Goal: Information Seeking & Learning: Learn about a topic

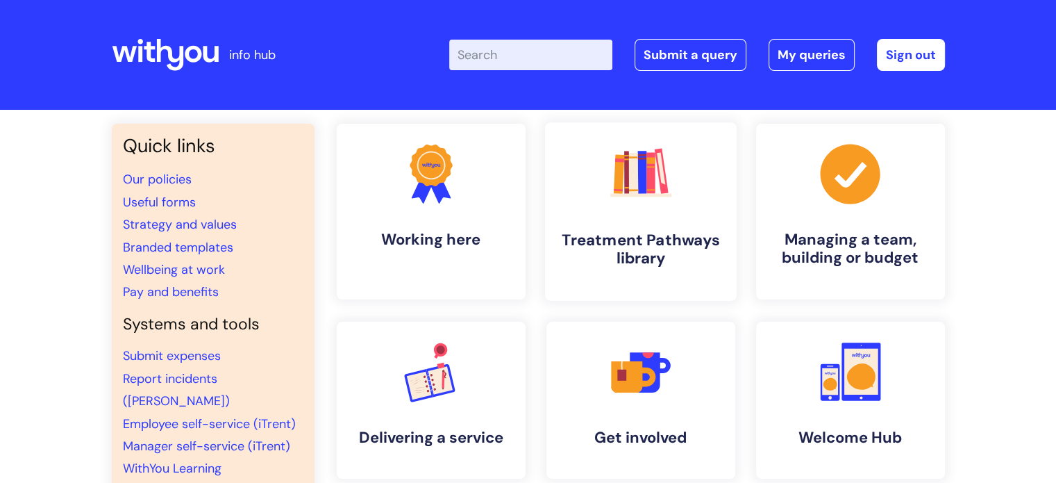
click at [705, 225] on link ".cls-1{fill:#f89b22;}.cls-1,.cls-2,.cls-3,.cls-4,.cls-5,.cls-6,.cls-7{stroke-wi…" at bounding box center [640, 211] width 192 height 178
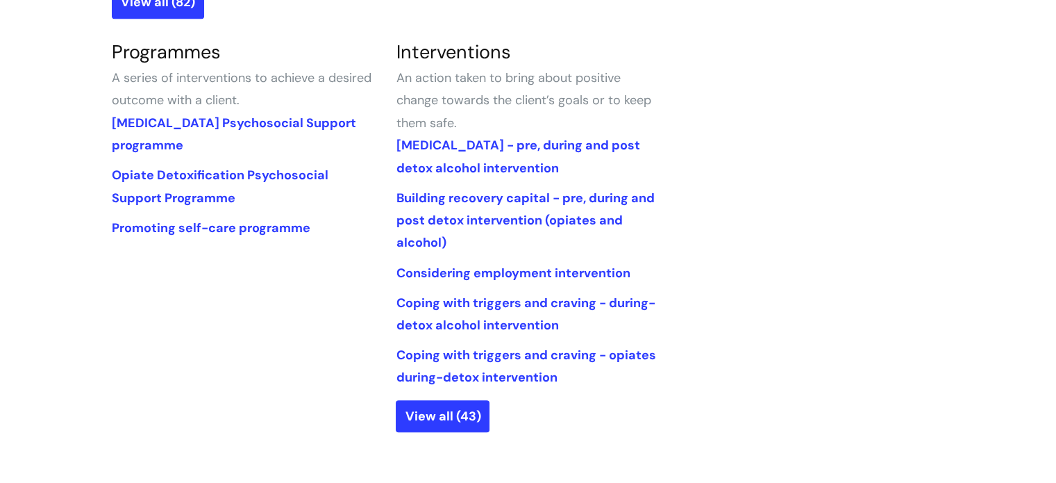
scroll to position [658, 0]
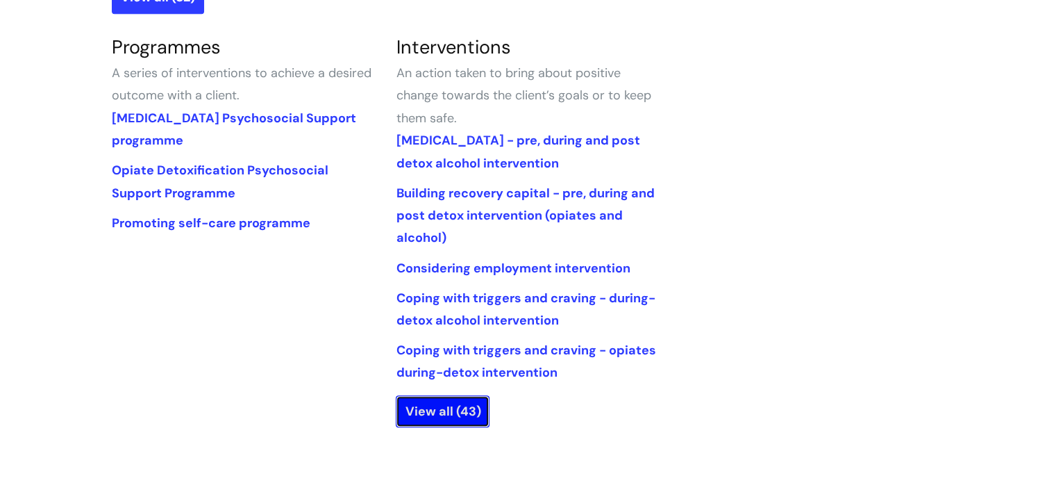
click at [419, 419] on link "View all (43)" at bounding box center [443, 411] width 94 height 32
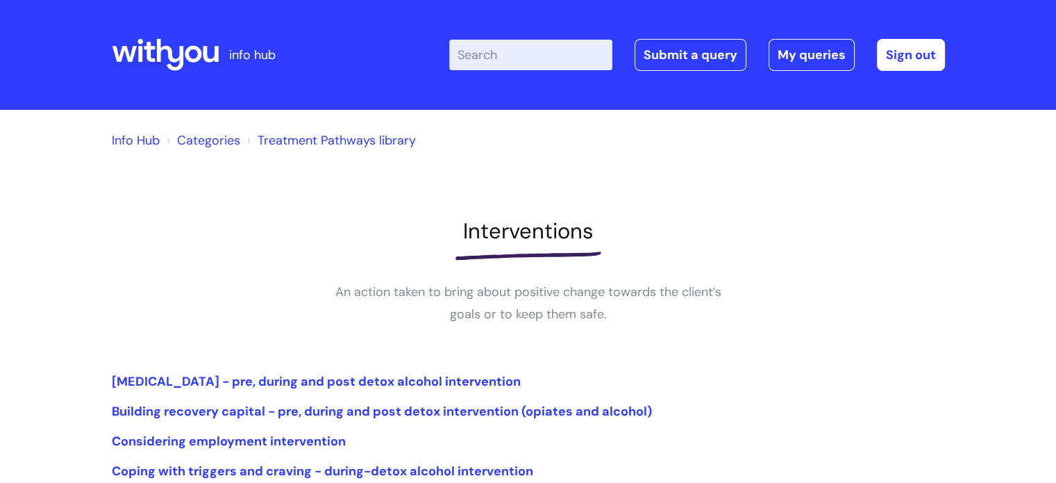
click at [530, 69] on input "Enter your search term here..." at bounding box center [530, 55] width 163 height 31
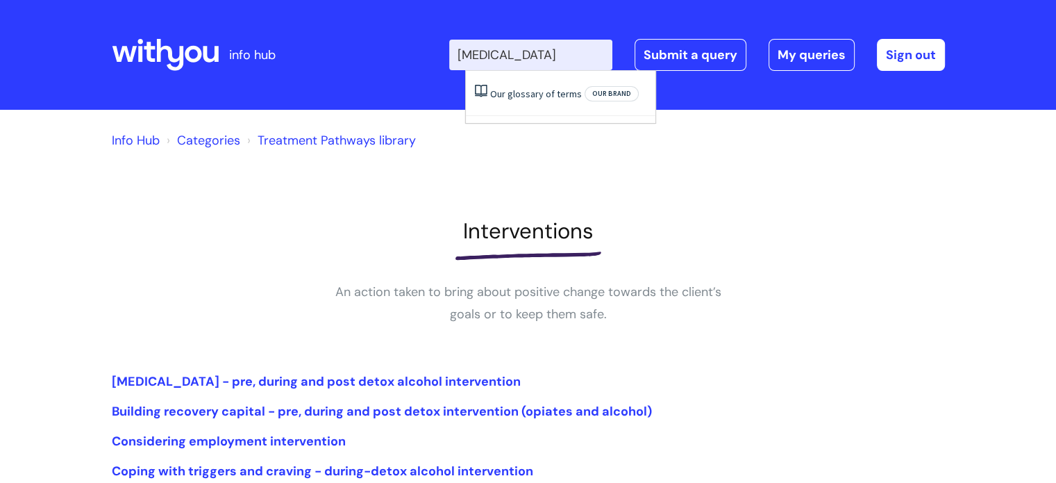
type input "[MEDICAL_DATA]"
click button "Search" at bounding box center [0, 0] width 0 height 0
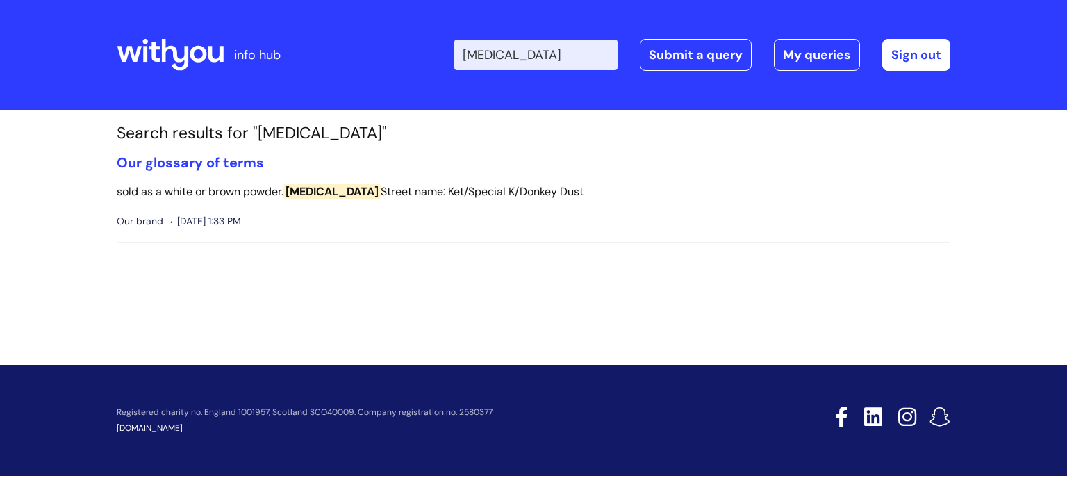
click at [543, 51] on input "[MEDICAL_DATA]" at bounding box center [535, 55] width 163 height 31
type input "k"
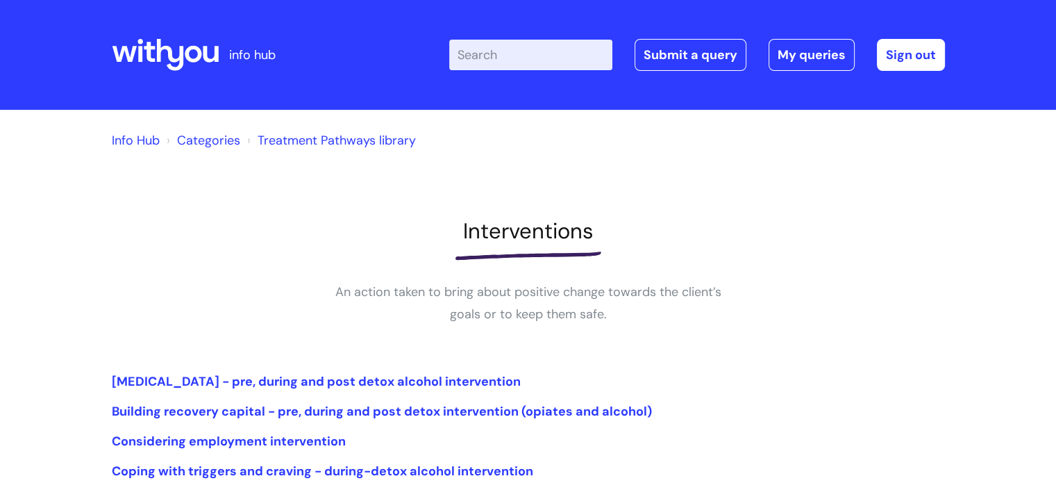
click at [353, 230] on h1 "Interventions" at bounding box center [528, 231] width 833 height 26
click at [215, 144] on link "Categories" at bounding box center [208, 140] width 63 height 17
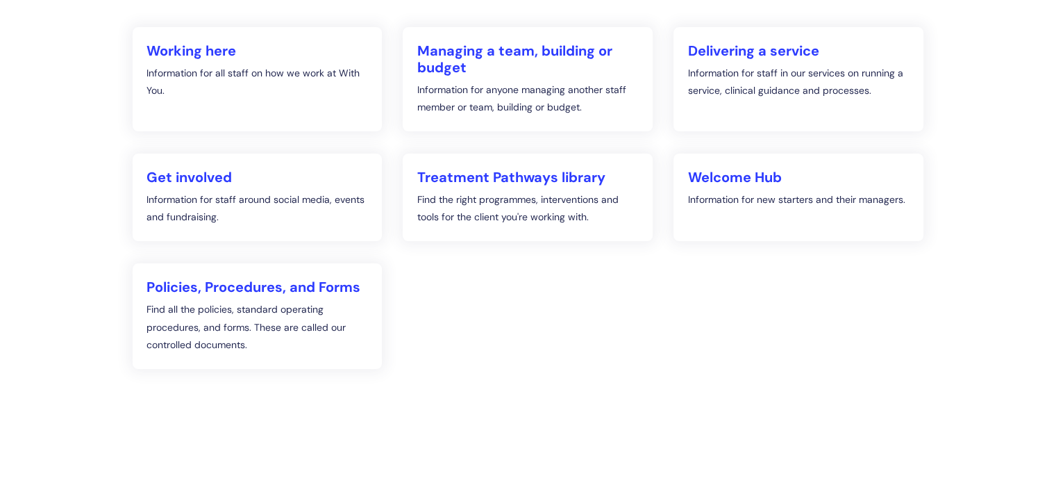
scroll to position [231, 0]
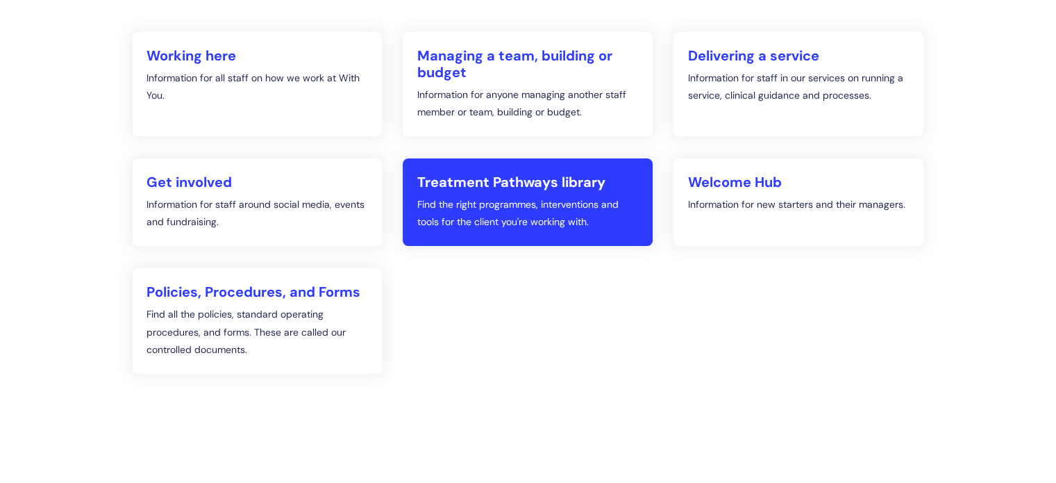
click at [461, 213] on p "Find the right programmes, interventions and tools for the client you're workin…" at bounding box center [528, 213] width 222 height 35
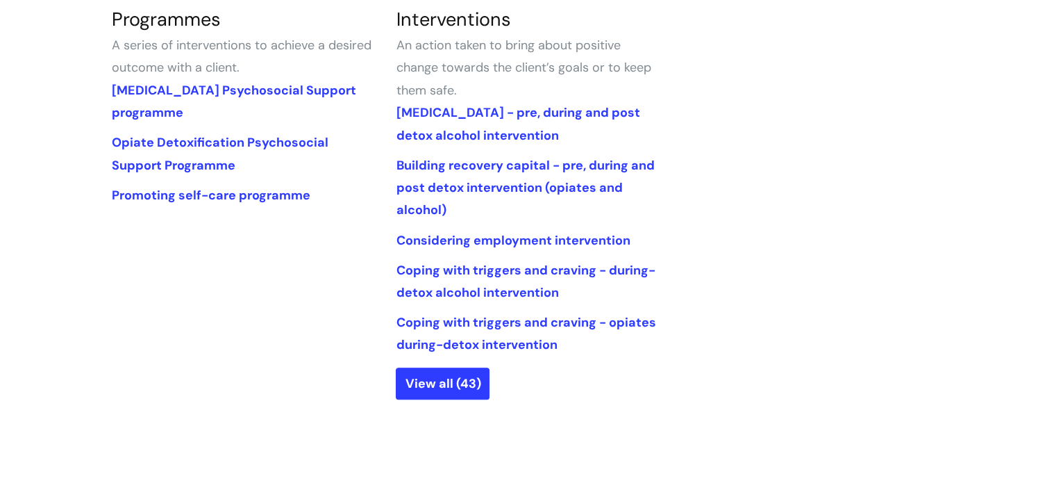
scroll to position [703, 0]
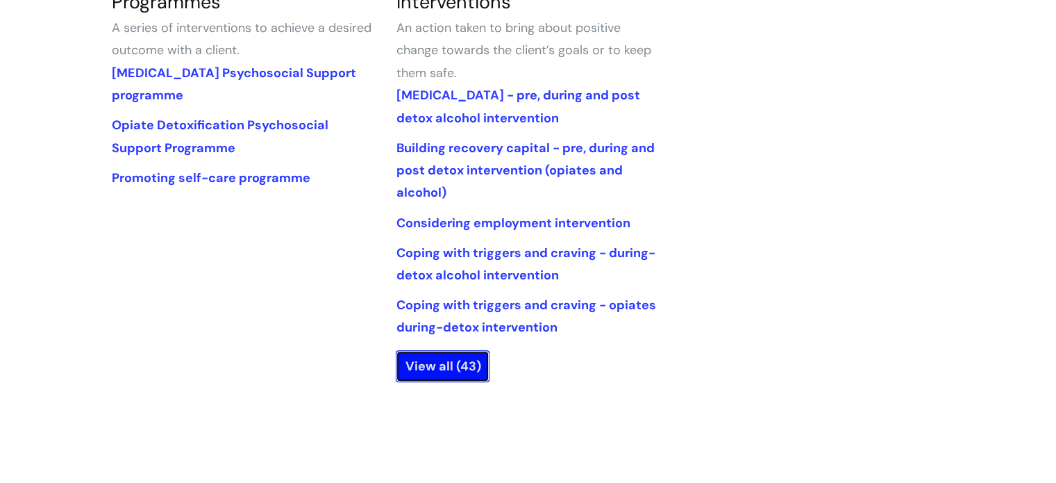
click at [431, 369] on link "View all (43)" at bounding box center [443, 366] width 94 height 32
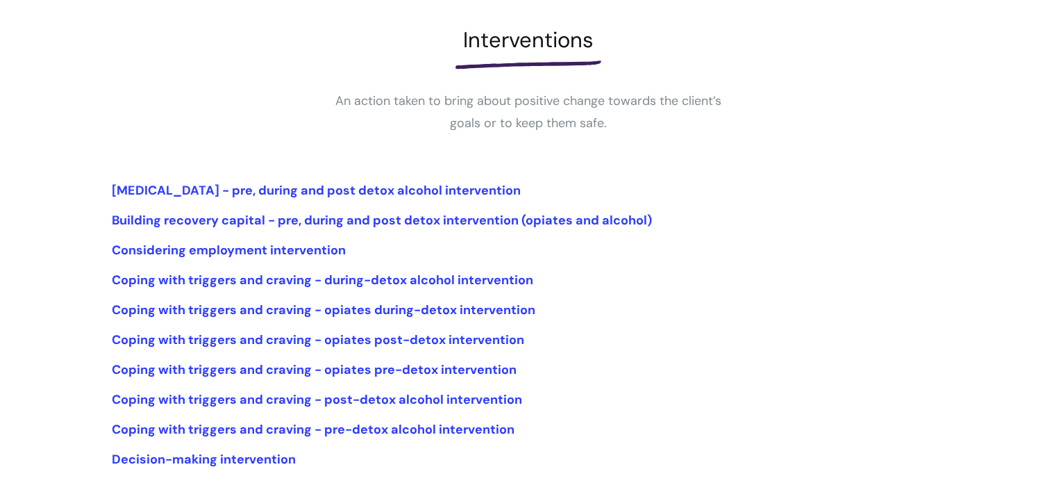
scroll to position [231, 0]
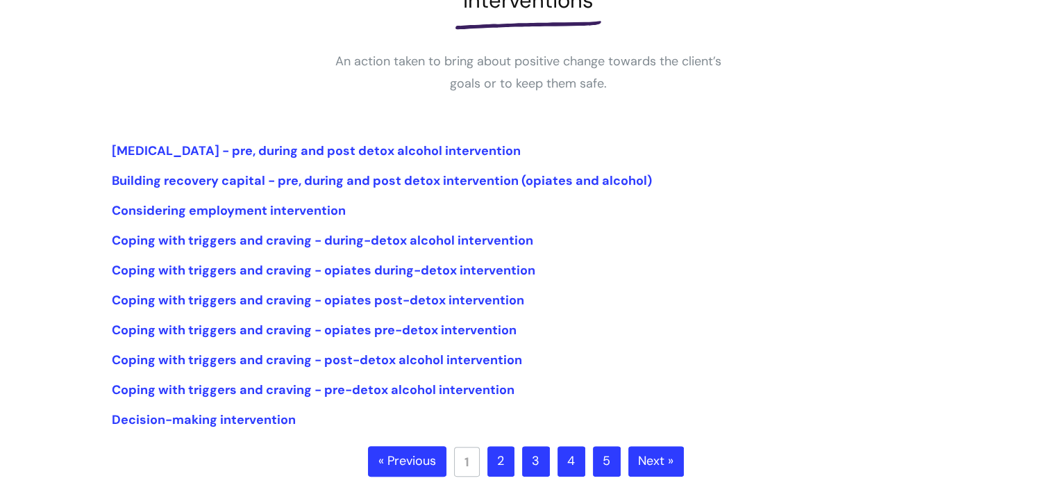
click at [503, 449] on link "2" at bounding box center [500, 461] width 27 height 31
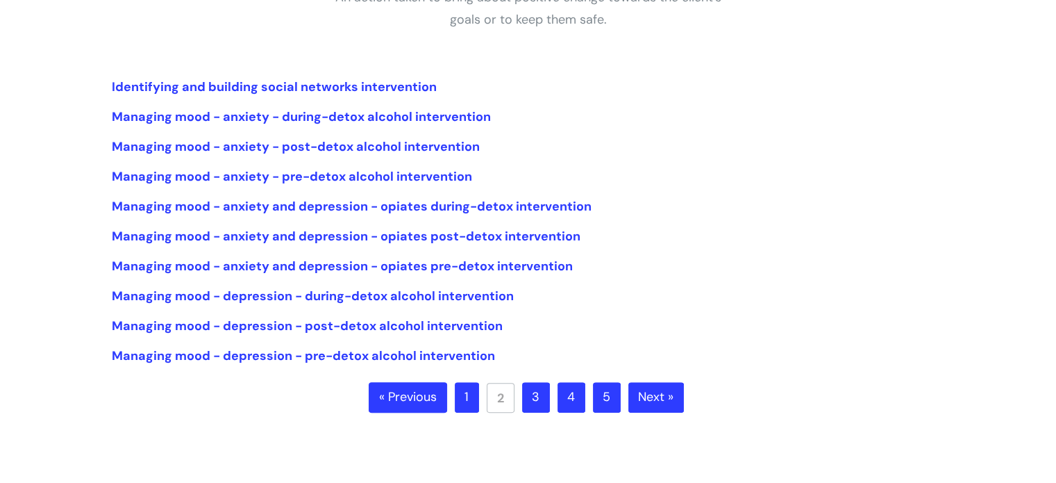
scroll to position [297, 0]
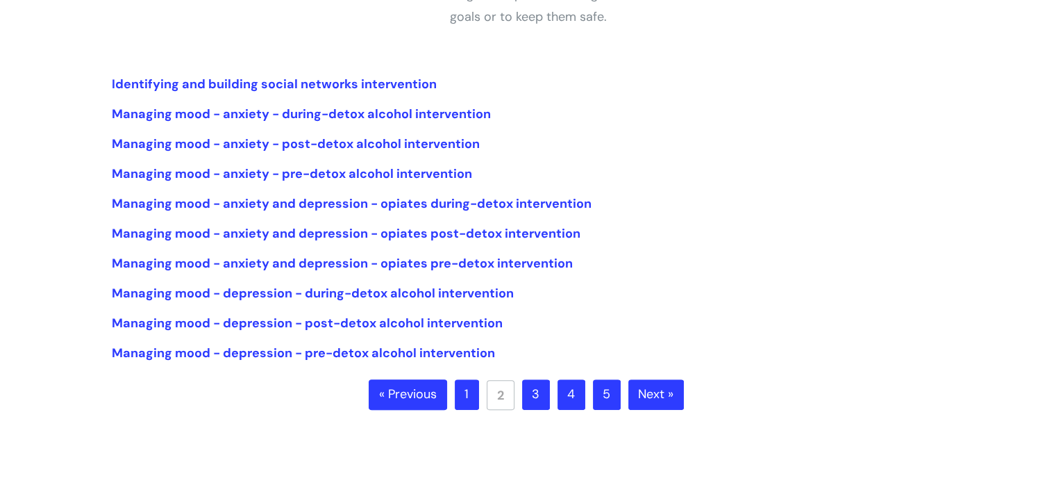
click at [545, 389] on link "3" at bounding box center [536, 394] width 28 height 31
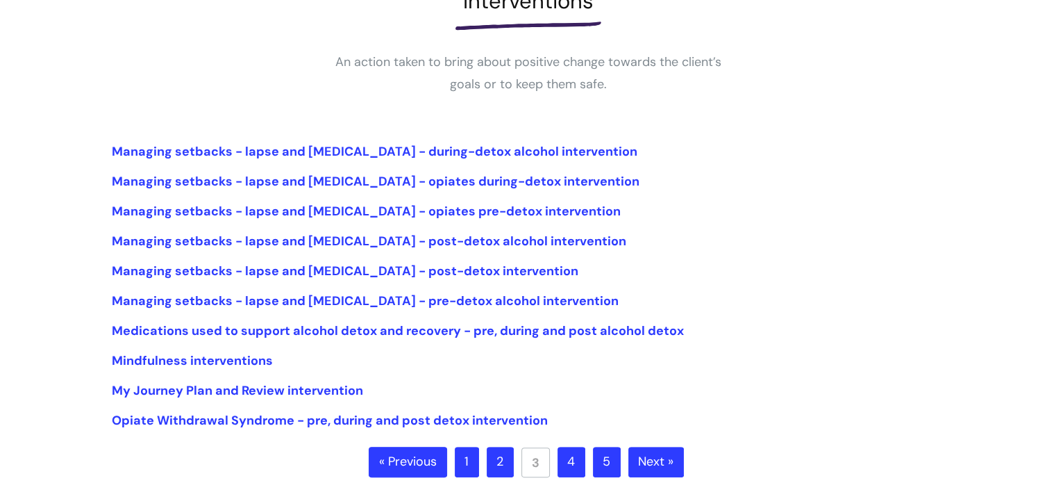
scroll to position [272, 0]
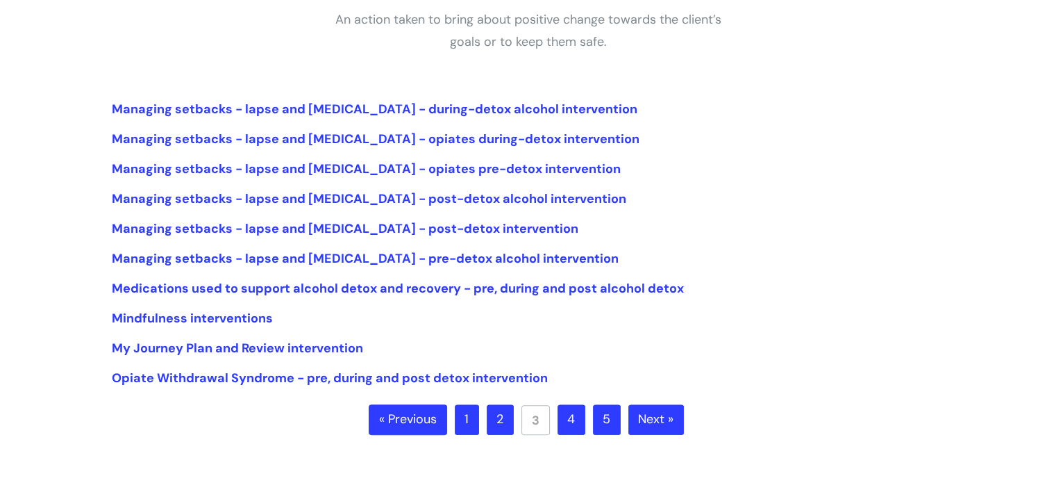
click at [562, 414] on link "4" at bounding box center [572, 419] width 28 height 31
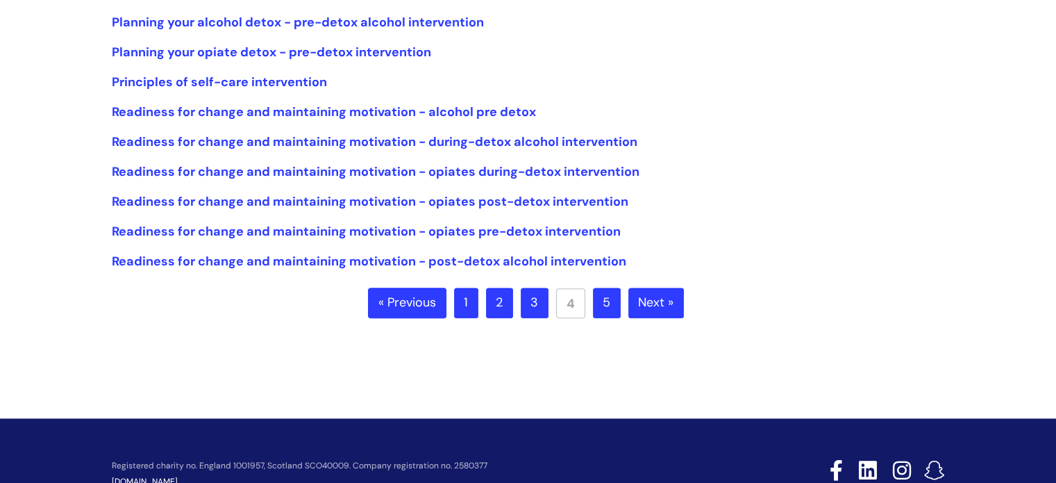
scroll to position [407, 0]
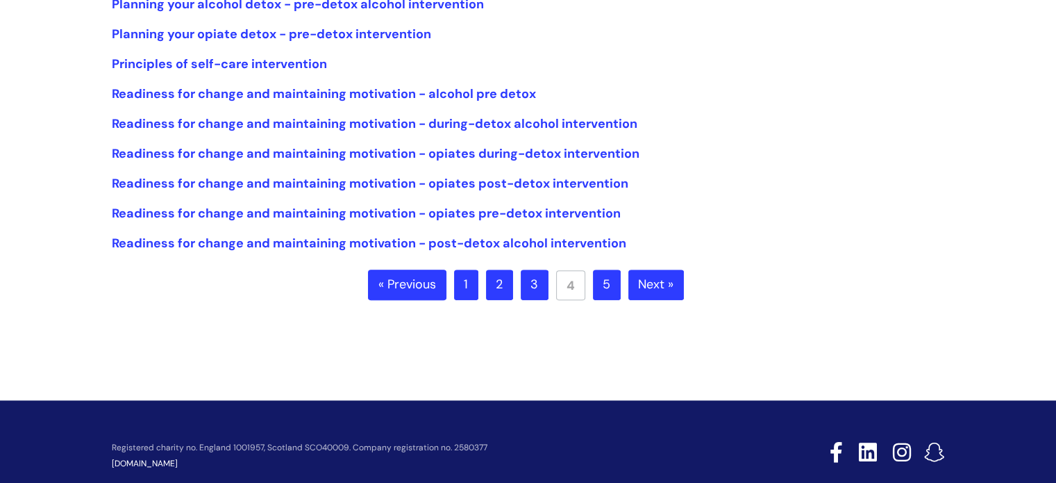
click at [607, 288] on link "5" at bounding box center [607, 284] width 28 height 31
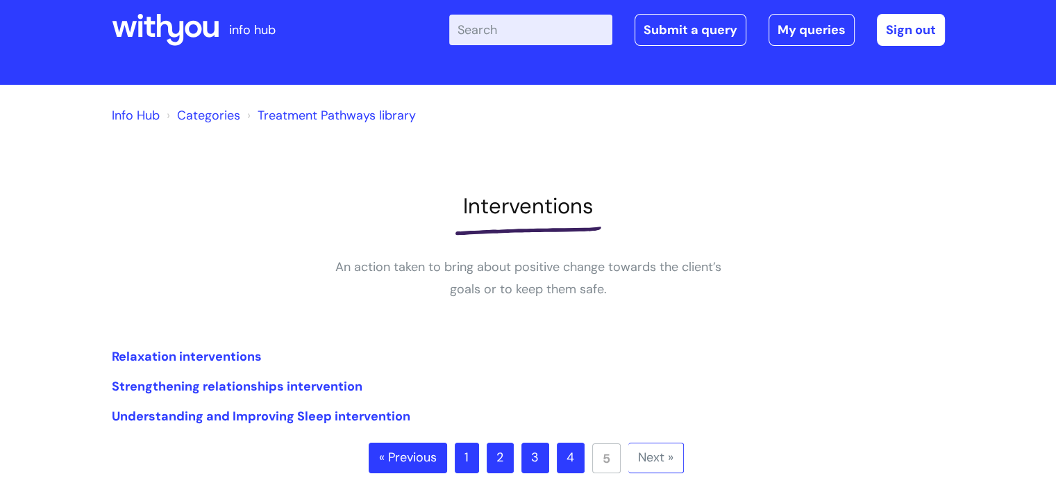
scroll to position [29, 0]
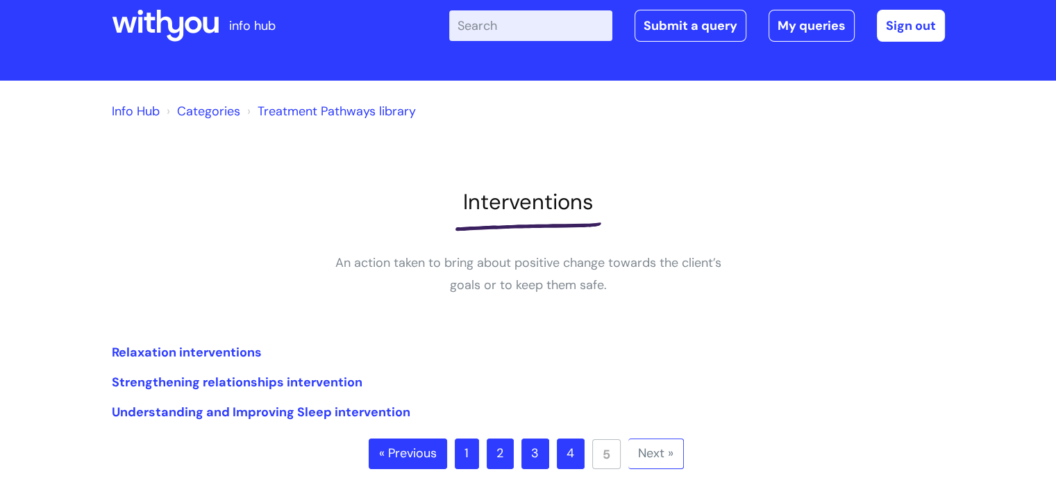
click at [297, 113] on link "Treatment Pathways library" at bounding box center [337, 111] width 158 height 17
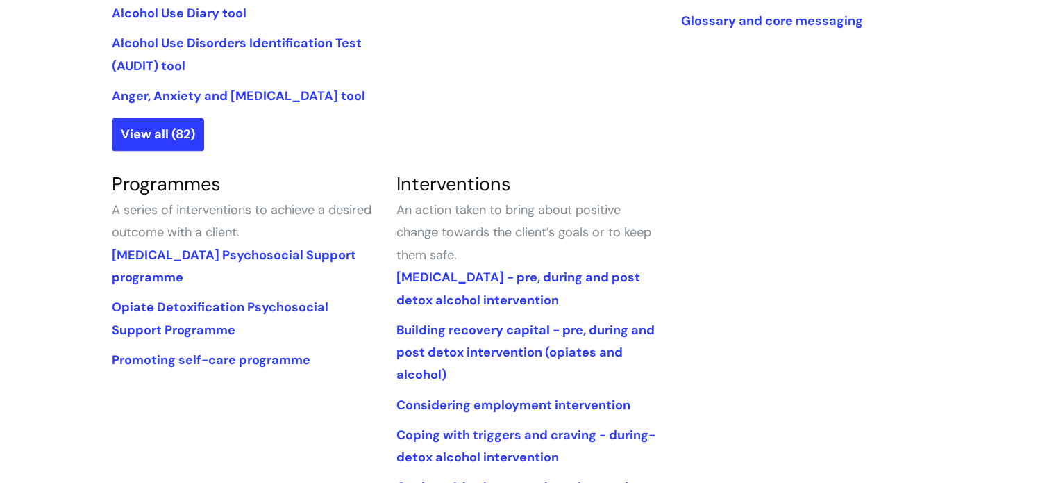
scroll to position [522, 0]
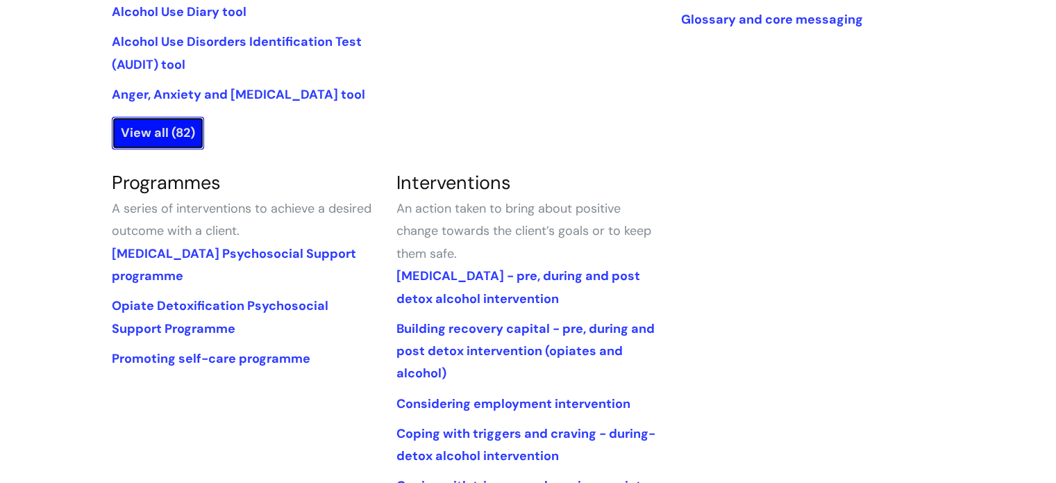
click at [128, 126] on link "View all (82)" at bounding box center [158, 133] width 92 height 32
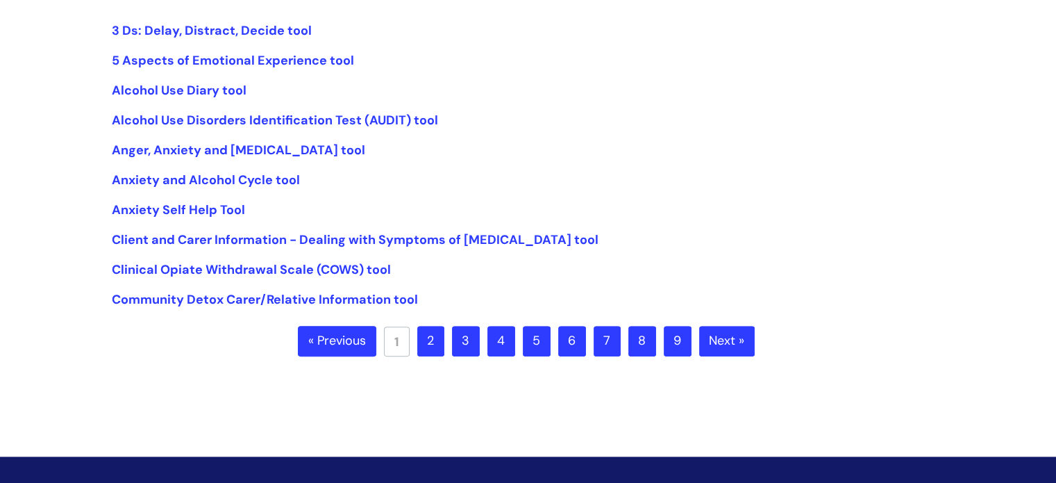
scroll to position [392, 0]
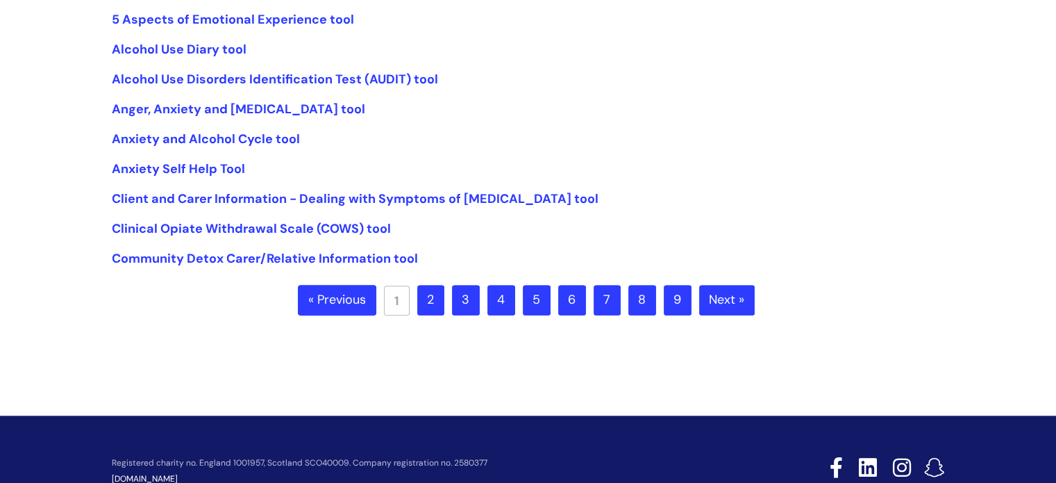
click at [437, 301] on link "2" at bounding box center [430, 300] width 27 height 31
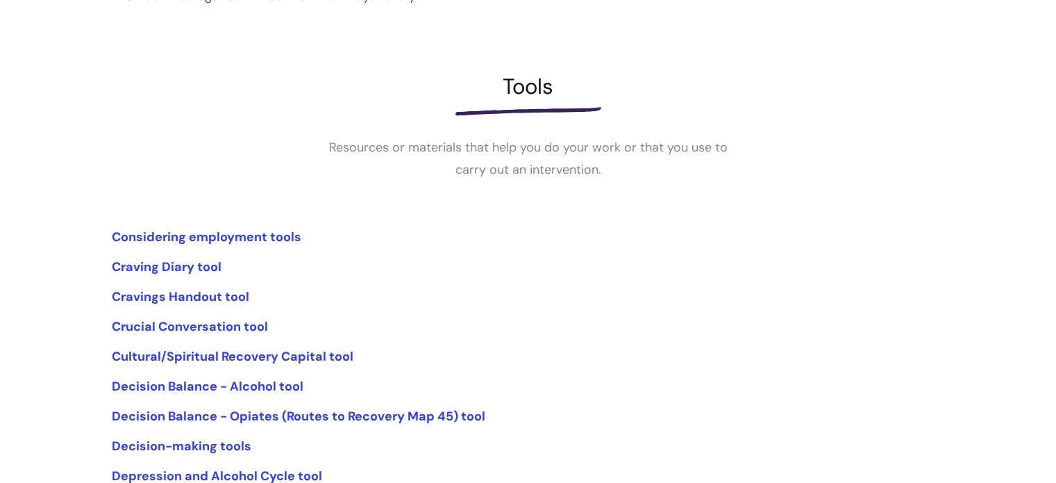
scroll to position [251, 0]
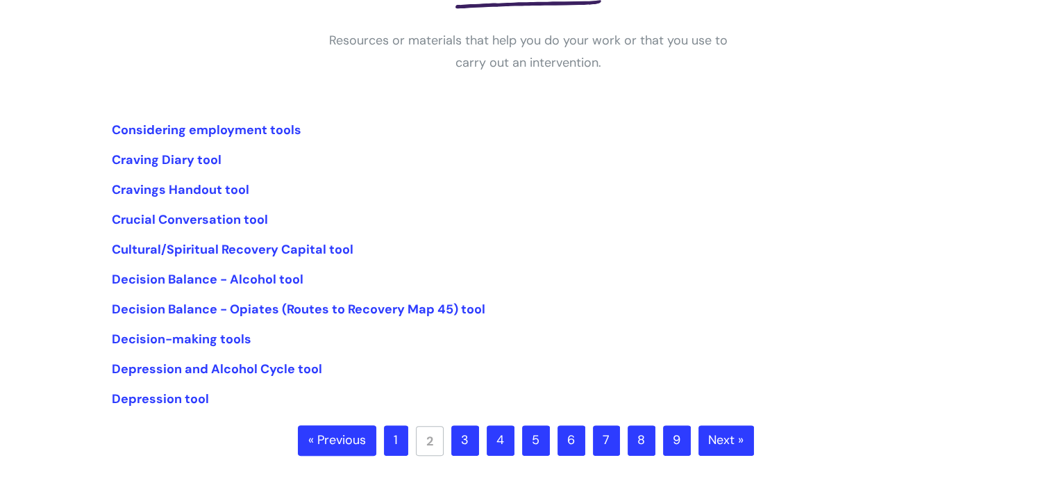
click at [467, 430] on link "3" at bounding box center [465, 440] width 28 height 31
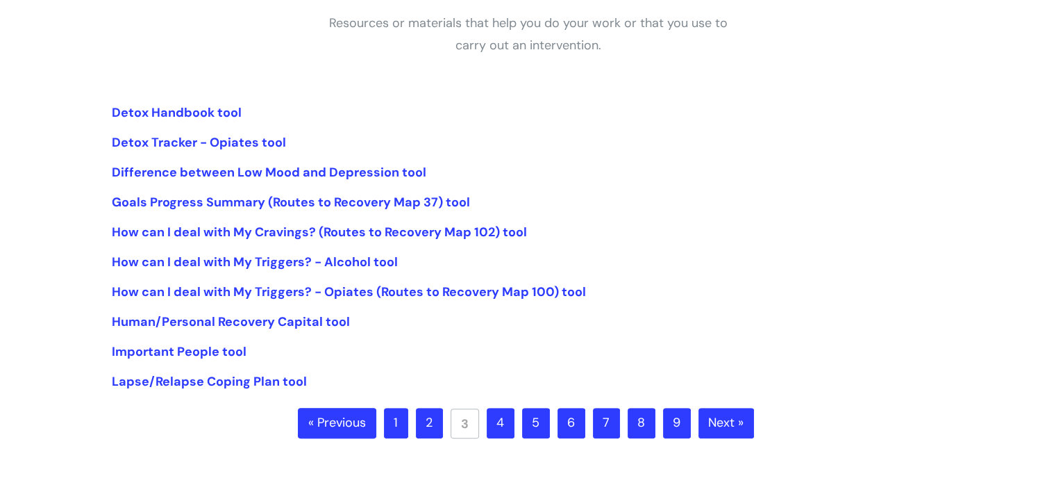
scroll to position [311, 0]
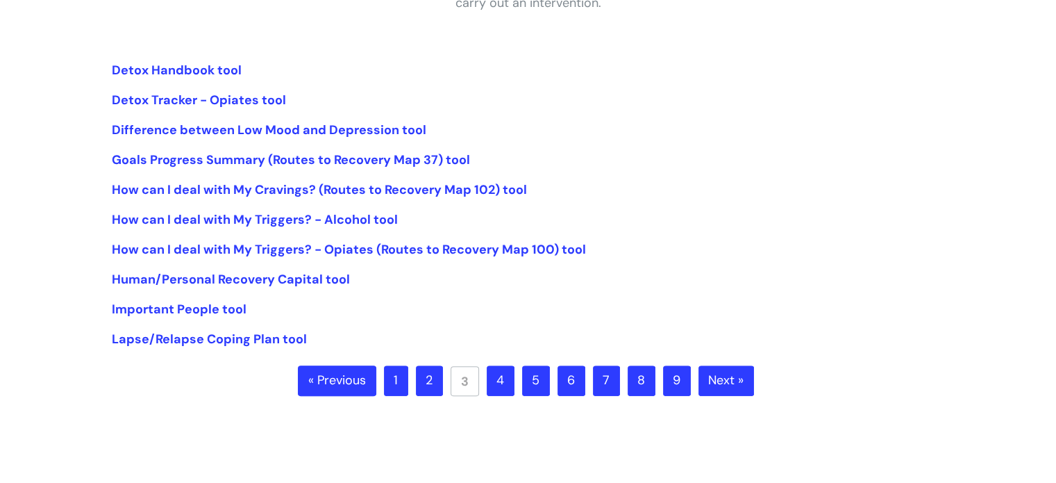
click at [508, 385] on link "4" at bounding box center [501, 380] width 28 height 31
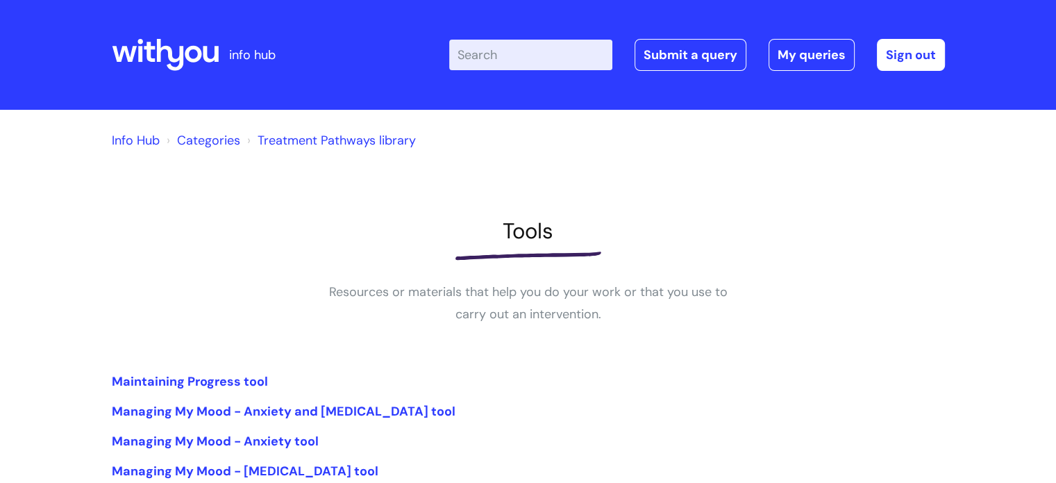
click at [508, 60] on input "Enter your search term here..." at bounding box center [530, 55] width 163 height 31
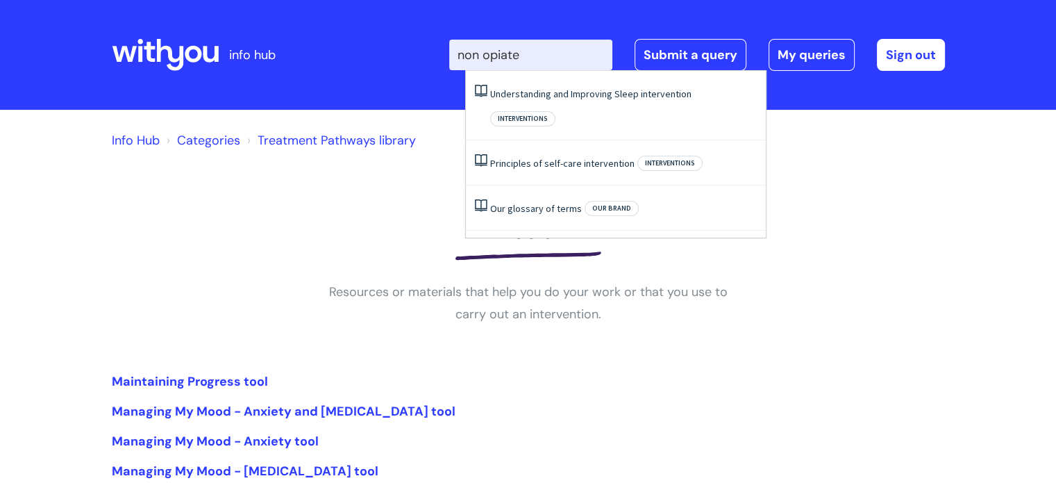
type input "non opiates"
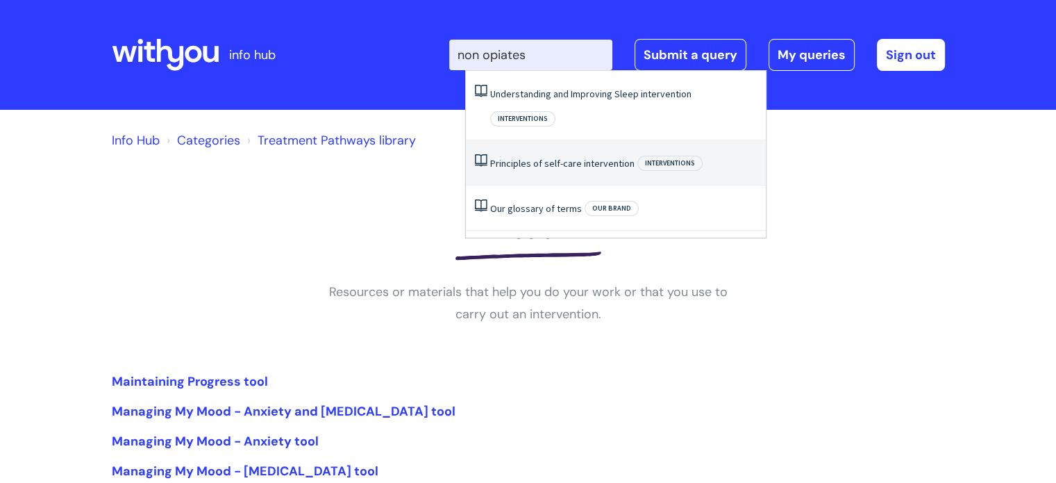
click at [533, 140] on li "Principles of self-care intervention Interventions" at bounding box center [616, 162] width 300 height 45
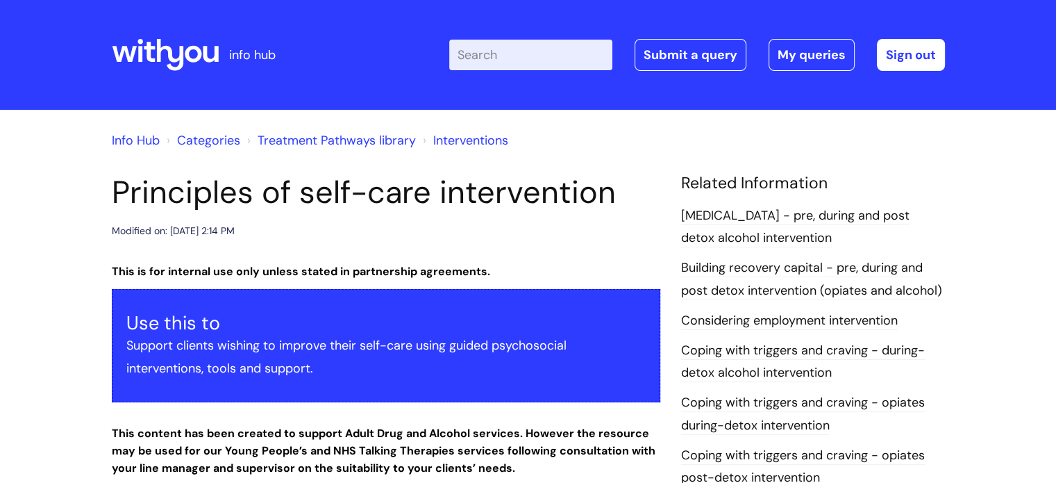
click at [144, 141] on link "Info Hub" at bounding box center [136, 140] width 48 height 17
